Goal: Information Seeking & Learning: Check status

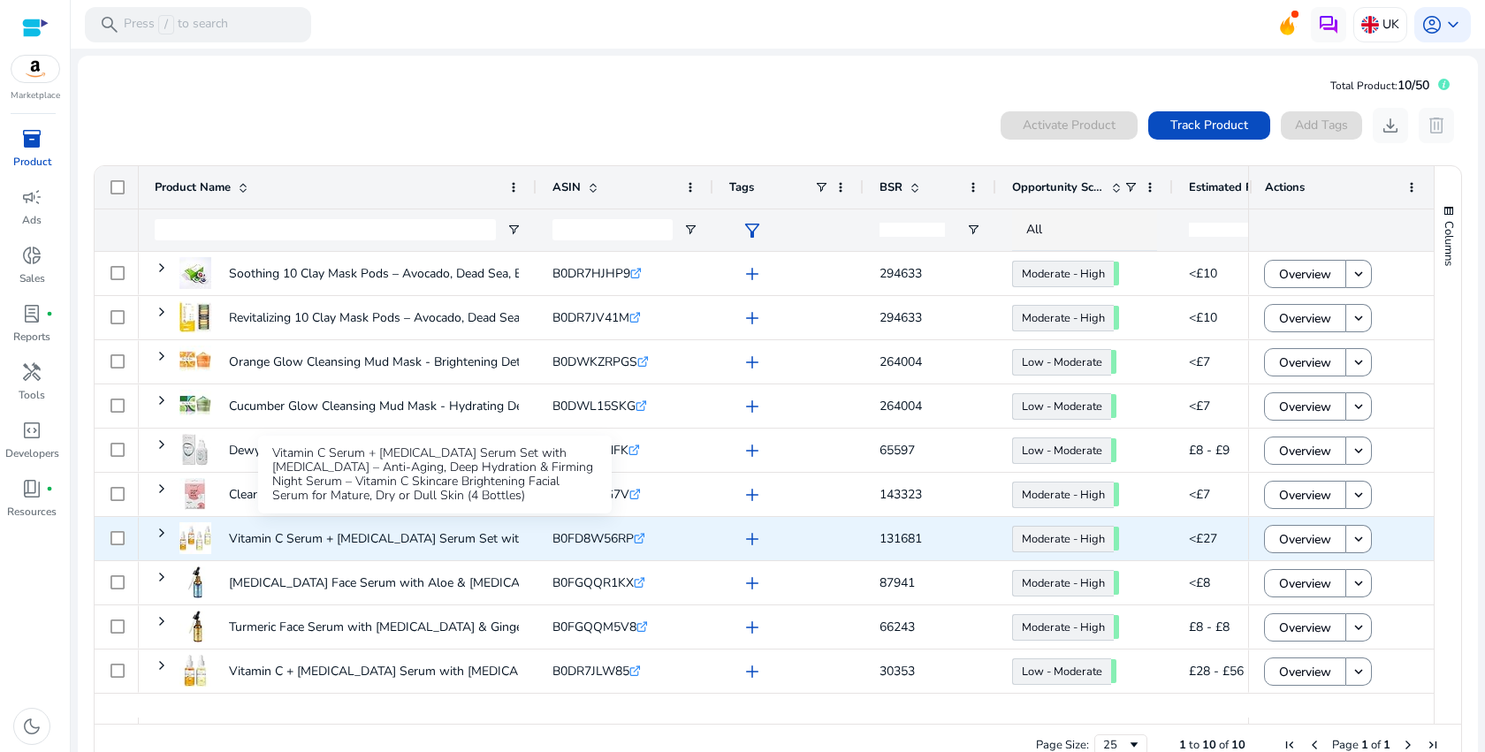
scroll to position [38, 0]
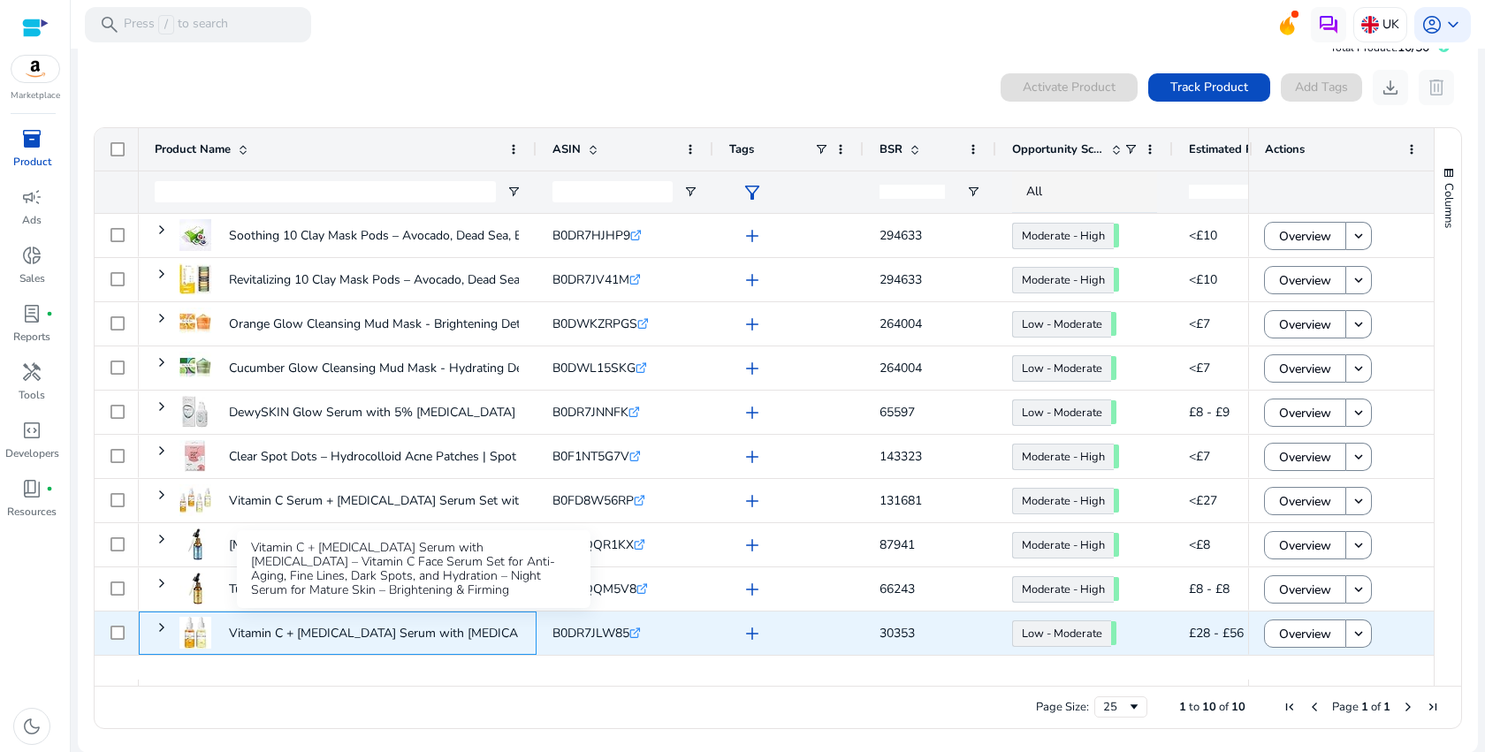
click at [335, 639] on p "Vitamin C + [MEDICAL_DATA] Serum with [MEDICAL_DATA] – Vitamin C Face..." at bounding box center [449, 633] width 441 height 36
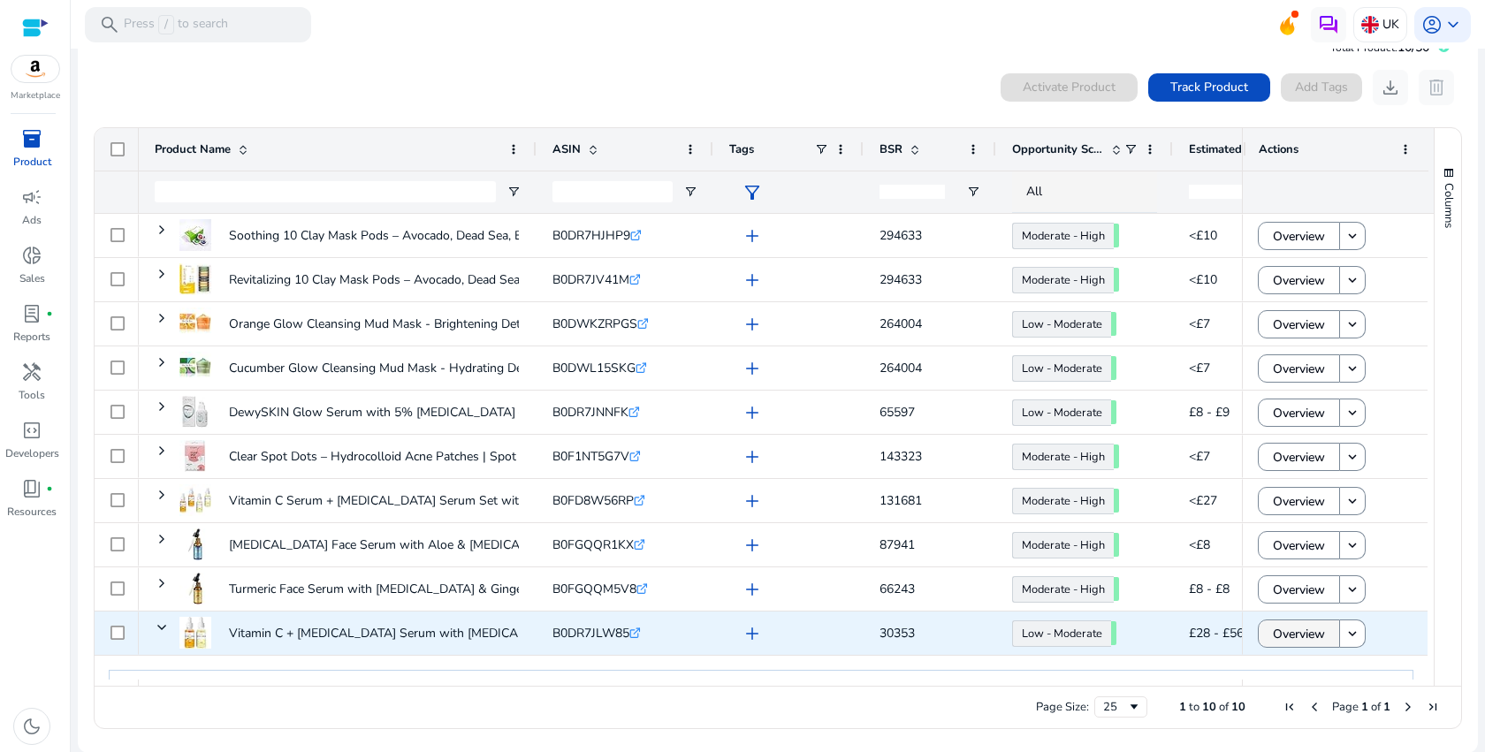
click at [1295, 644] on span "Overview" at bounding box center [1299, 634] width 52 height 36
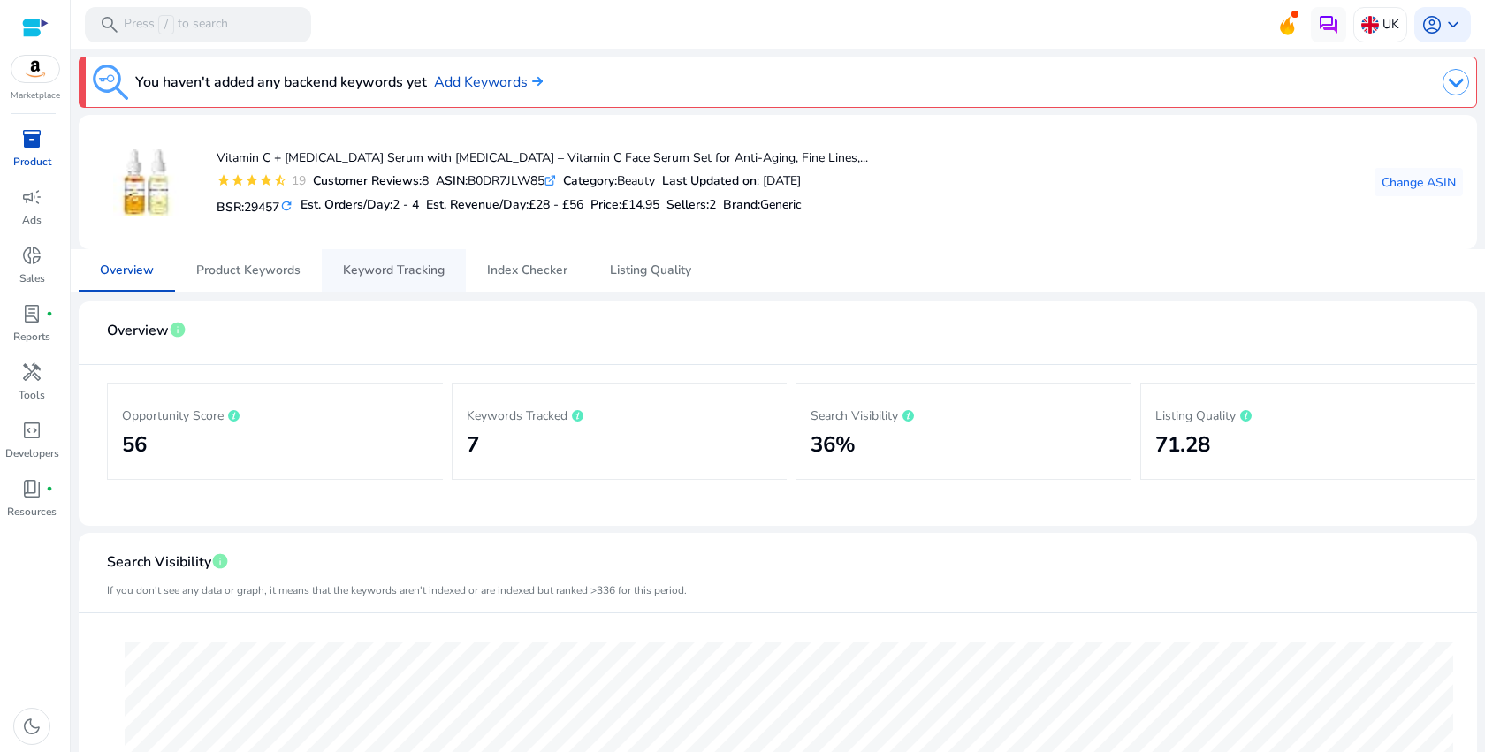
click at [423, 266] on span "Keyword Tracking" at bounding box center [394, 270] width 102 height 12
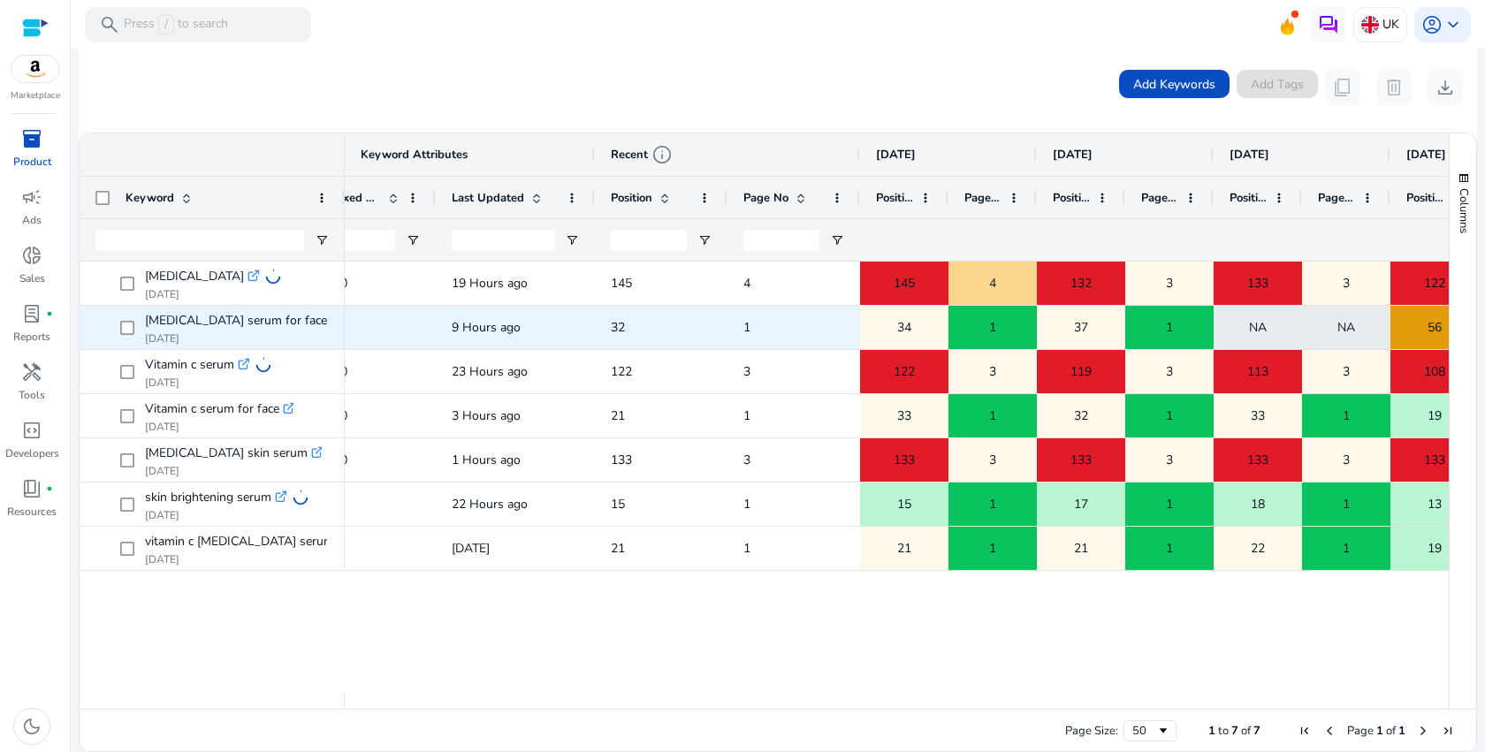
scroll to position [0, 350]
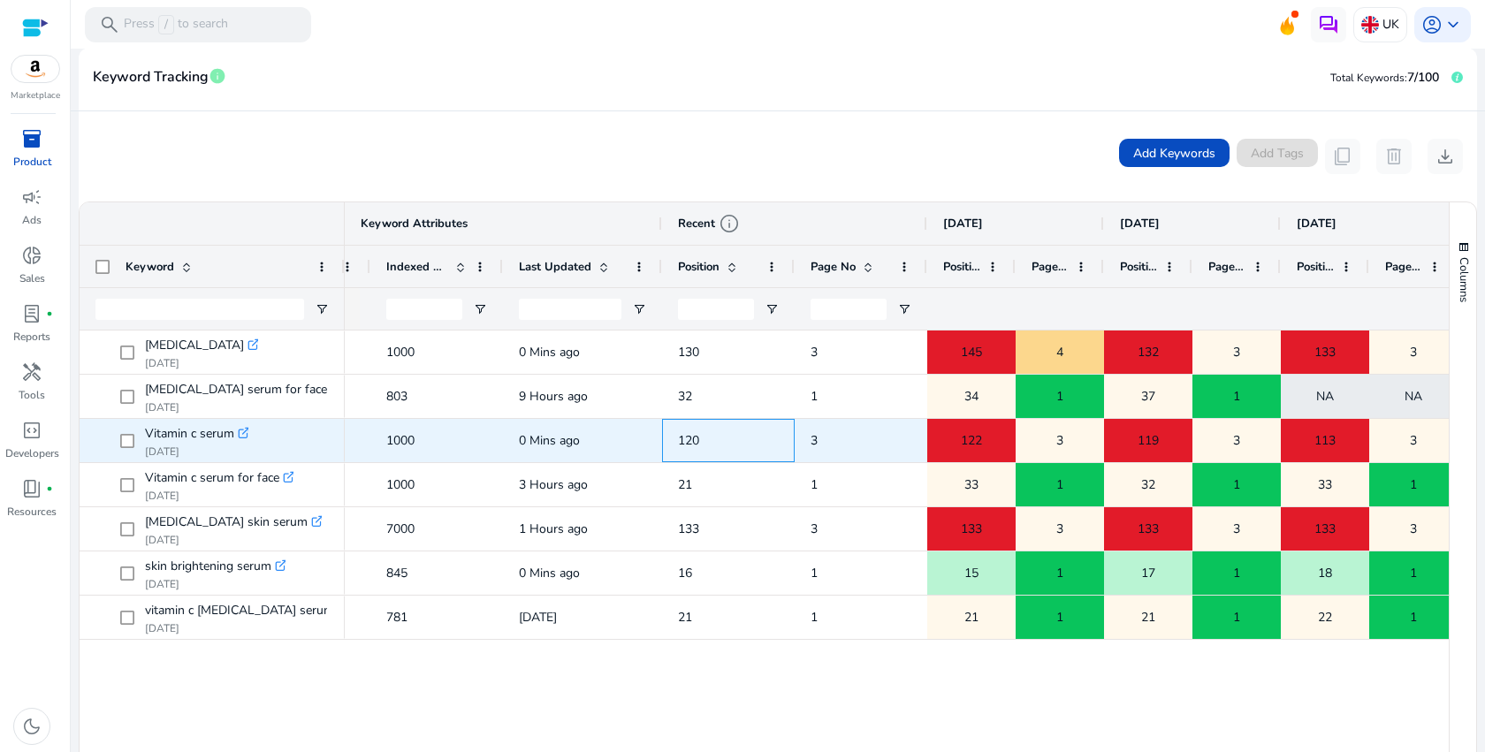
click at [688, 438] on span "120" at bounding box center [688, 440] width 21 height 17
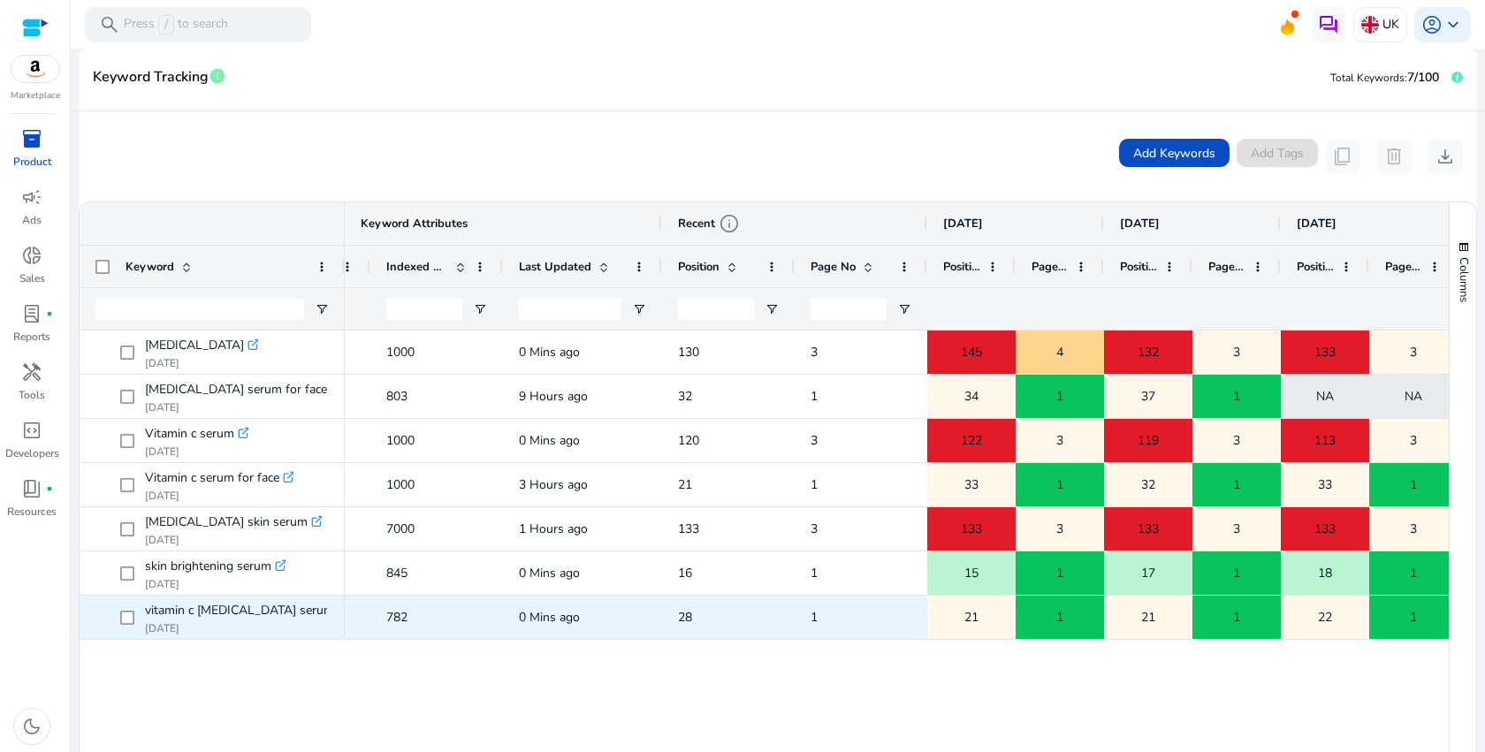
click at [688, 619] on span "28" at bounding box center [685, 617] width 14 height 17
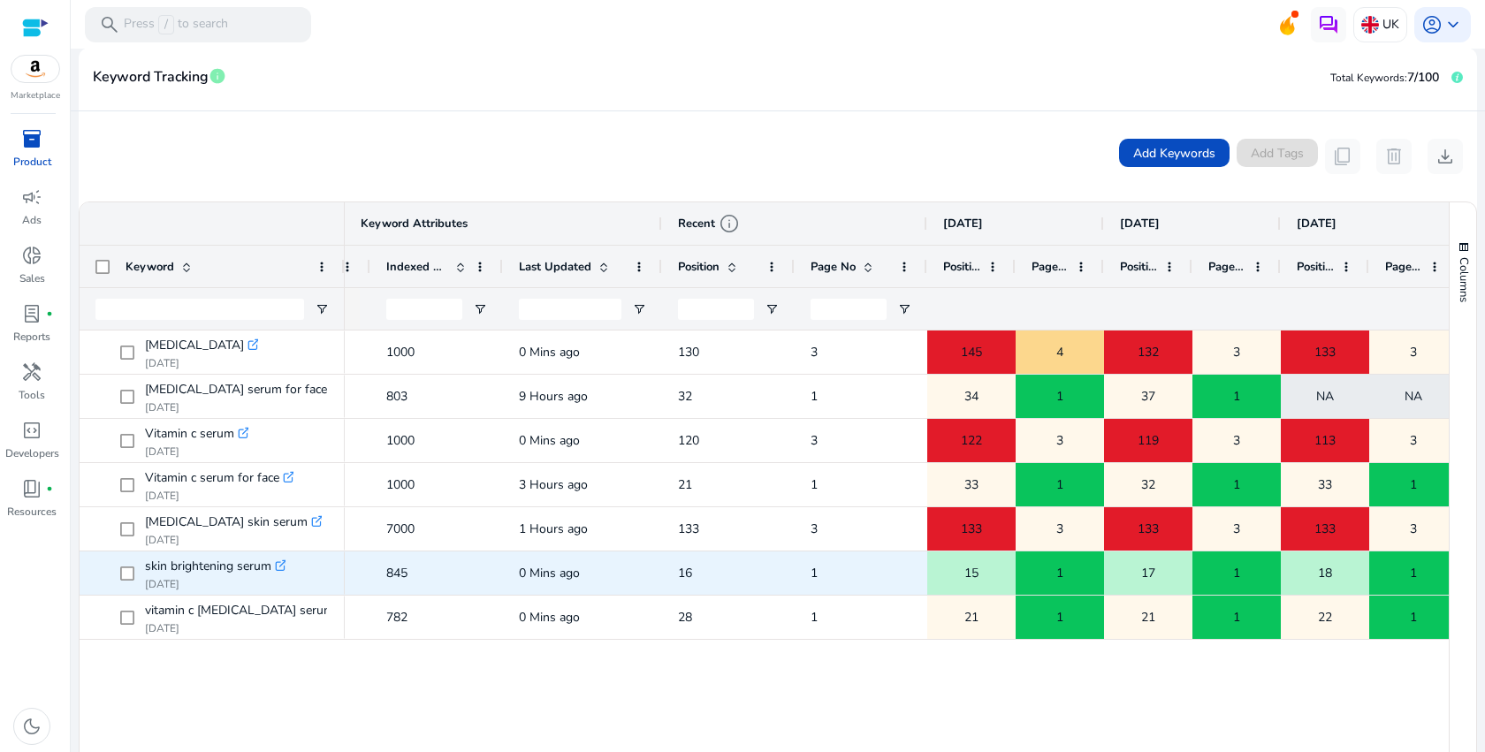
click at [684, 577] on span "16" at bounding box center [685, 573] width 14 height 17
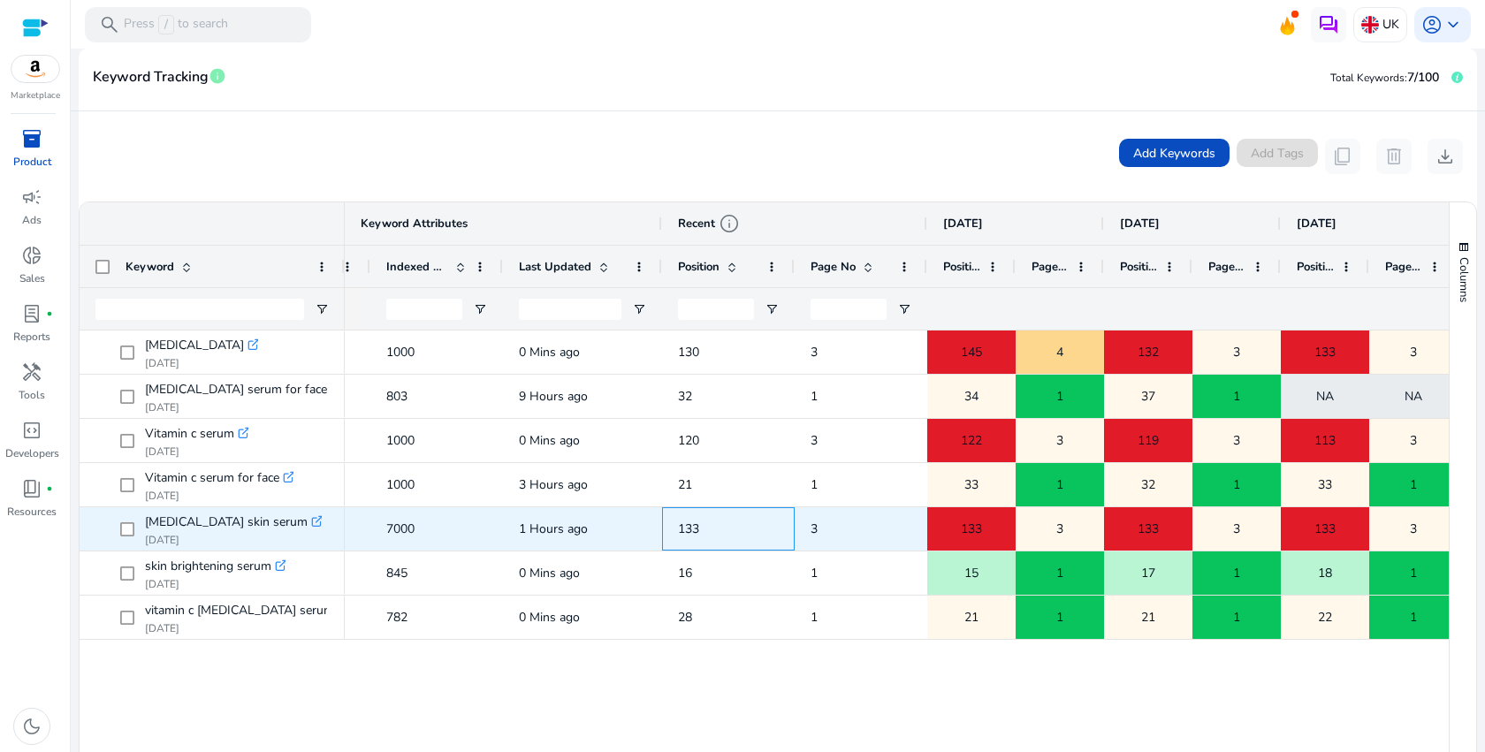
click at [686, 531] on span "133" at bounding box center [688, 529] width 21 height 17
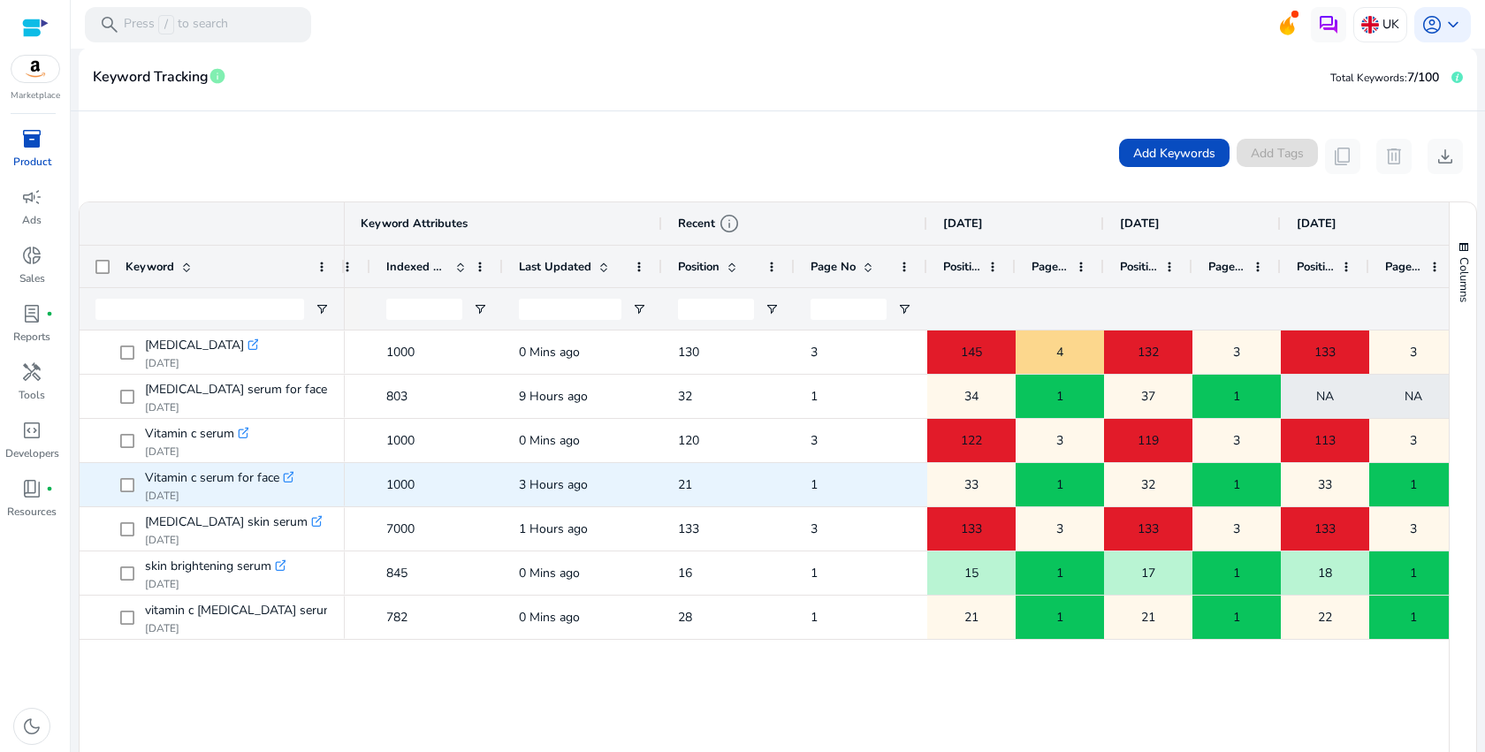
click at [679, 479] on span "21" at bounding box center [685, 484] width 14 height 17
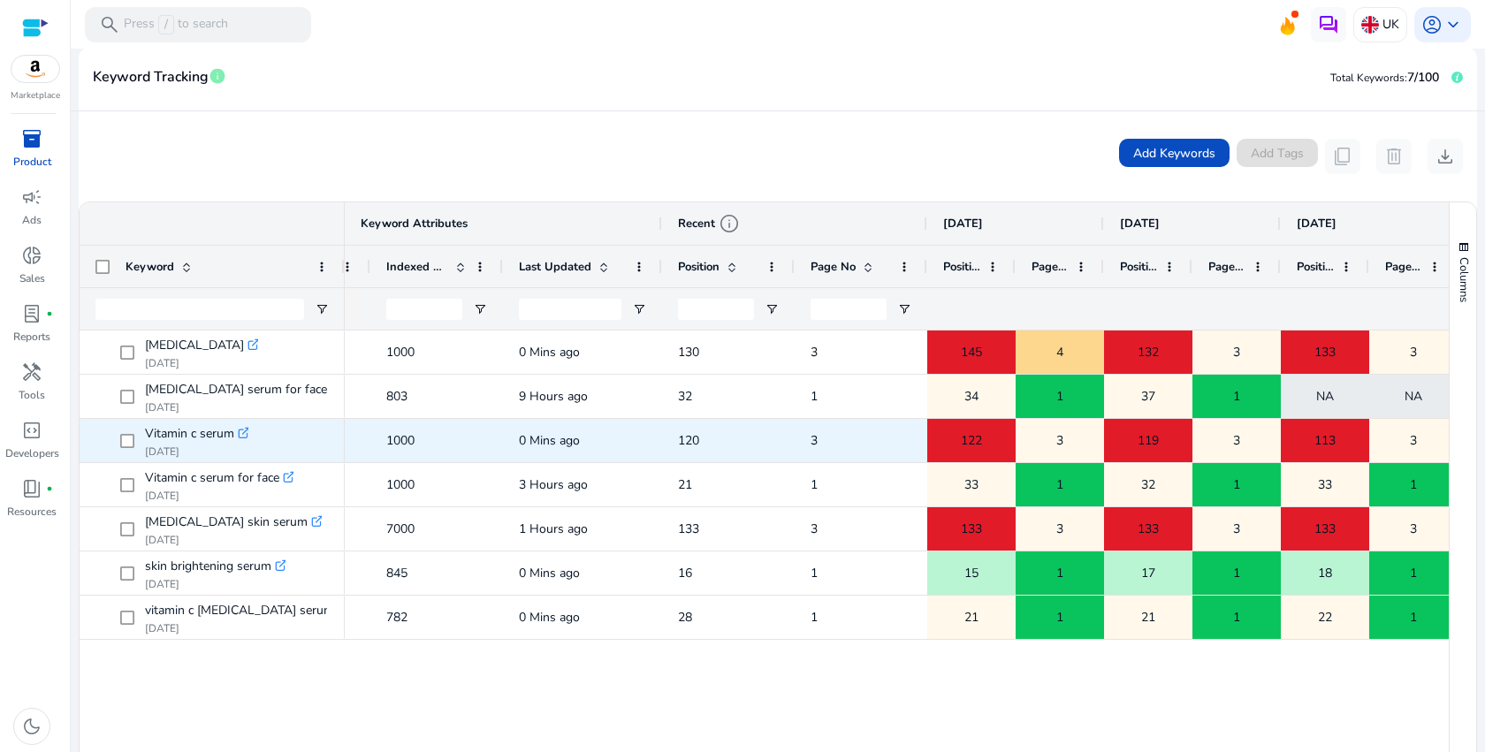
click at [681, 433] on span "120" at bounding box center [688, 440] width 21 height 17
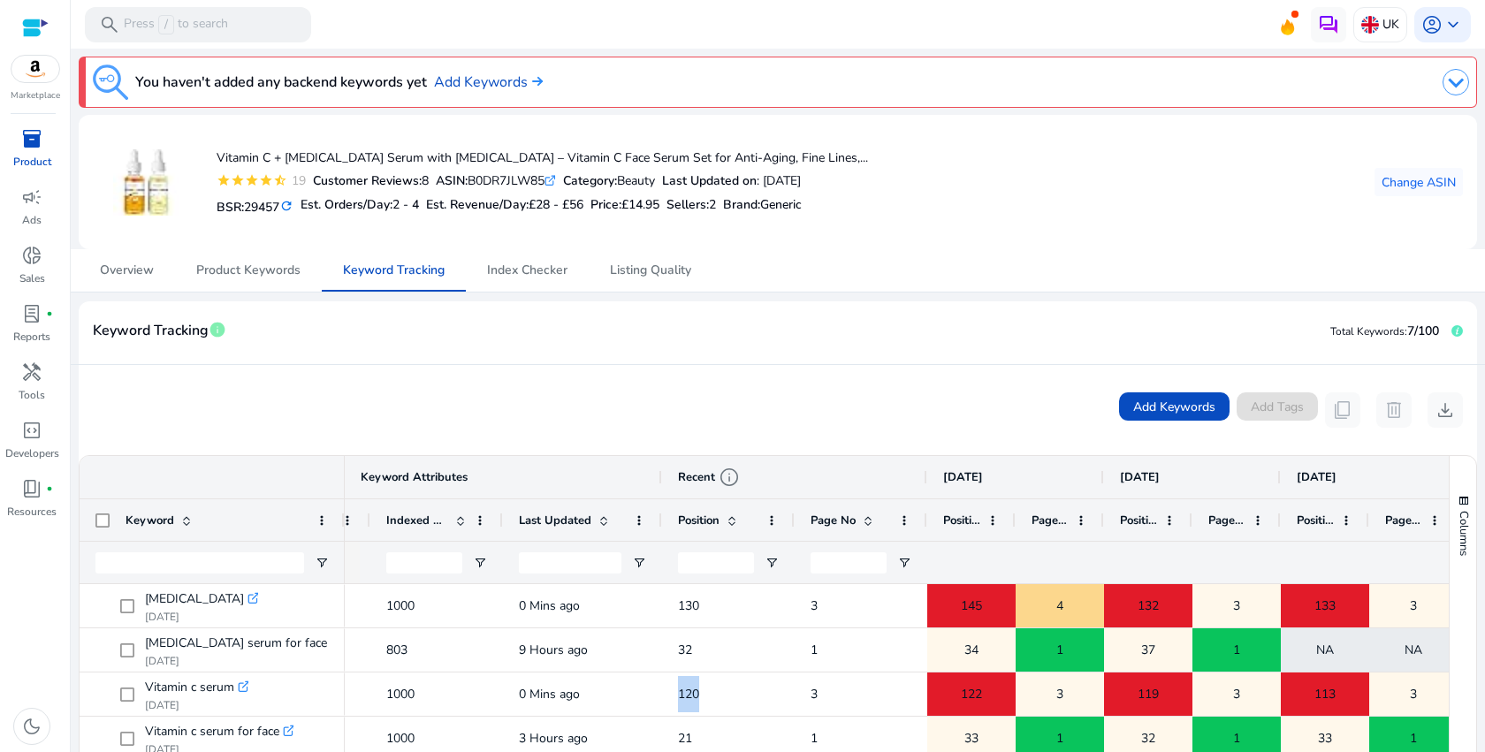
click at [287, 208] on mat-icon "refresh" at bounding box center [286, 206] width 14 height 17
click at [290, 201] on mat-icon "refresh" at bounding box center [286, 206] width 14 height 17
